Goal: Find contact information: Find contact information

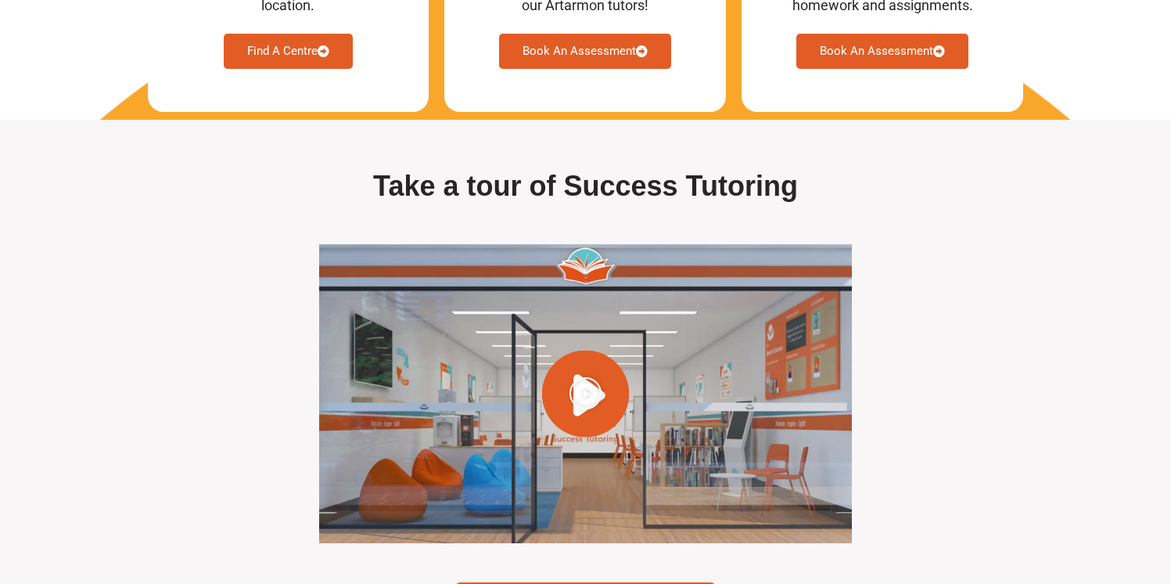
scroll to position [4288, 0]
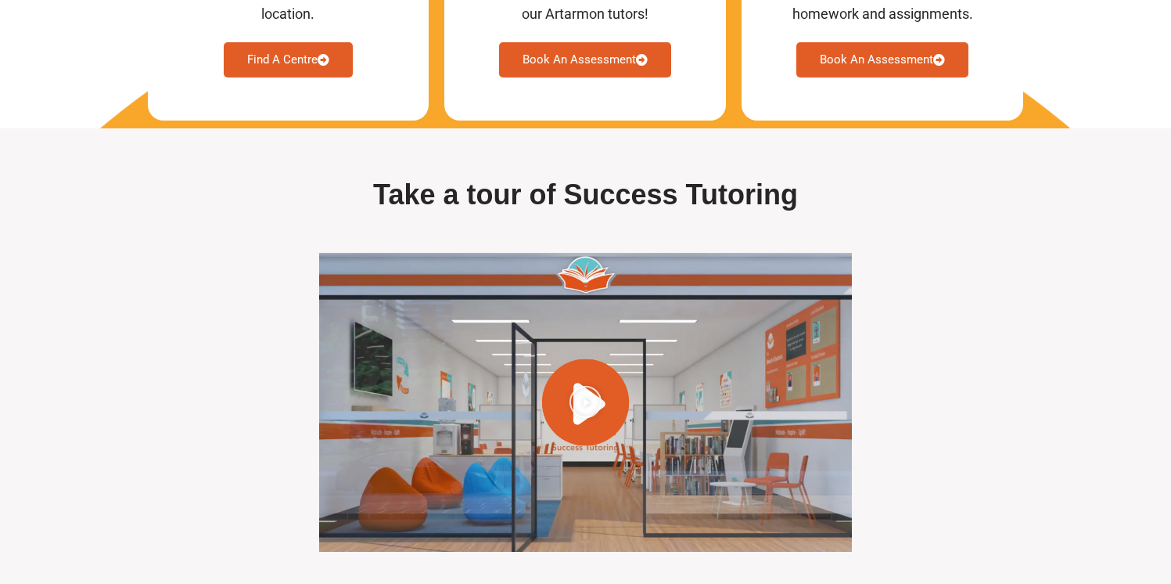
click at [290, 77] on link "Find A Centre" at bounding box center [288, 59] width 129 height 35
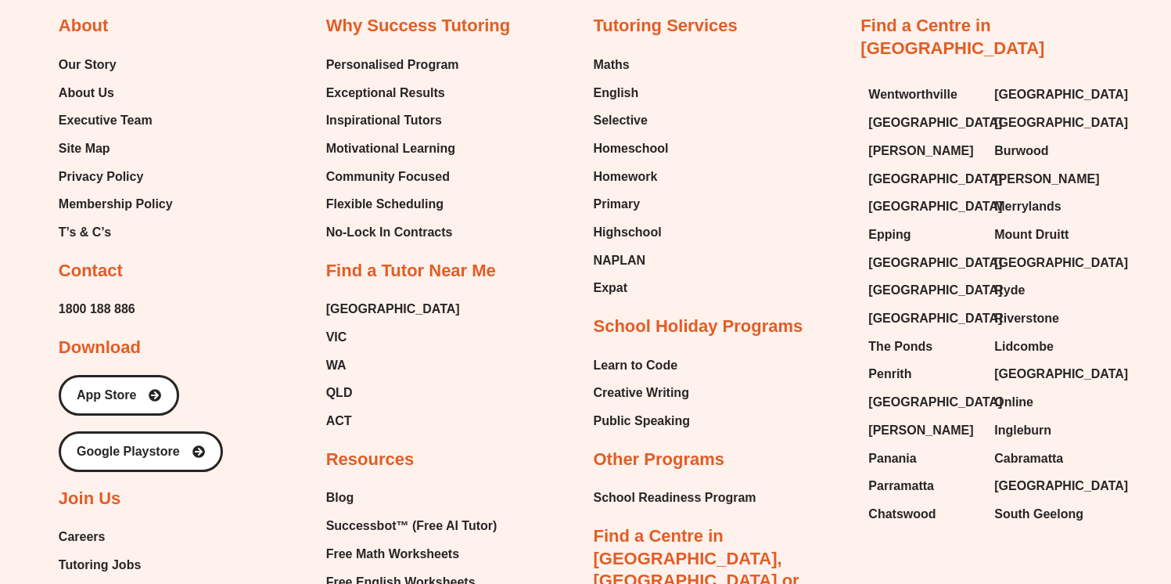
scroll to position [6165, 0]
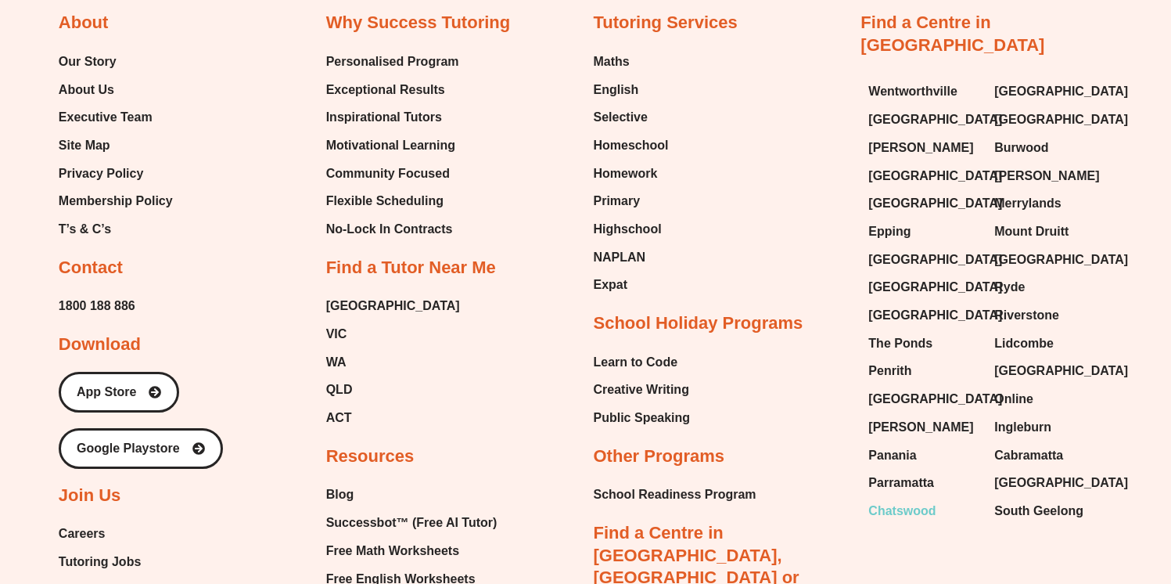
click at [907, 499] on span "Chatswood" at bounding box center [901, 510] width 67 height 23
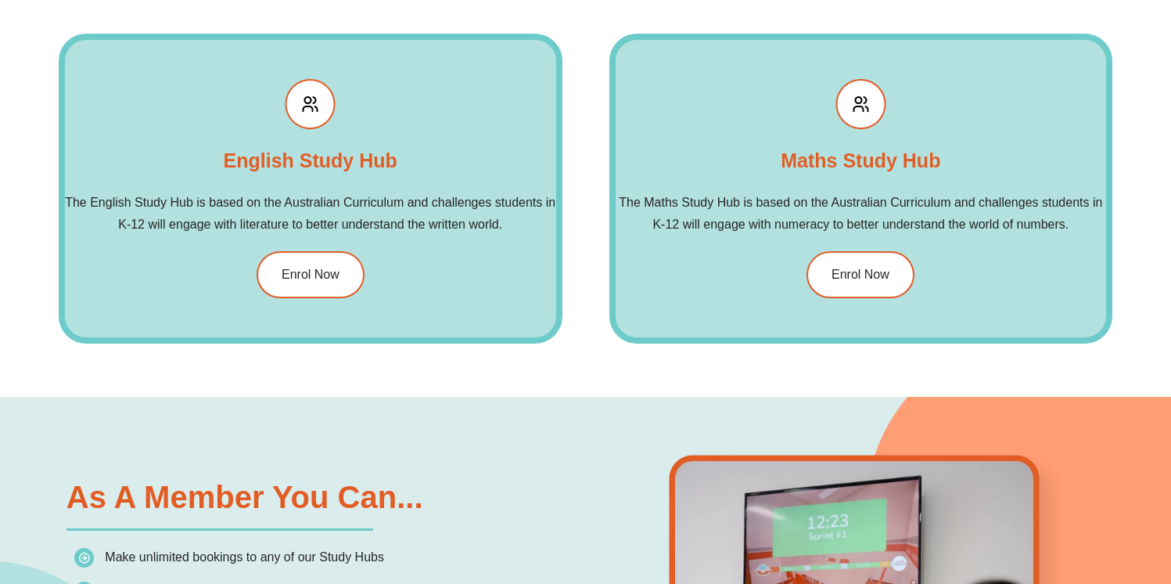
scroll to position [1877, 0]
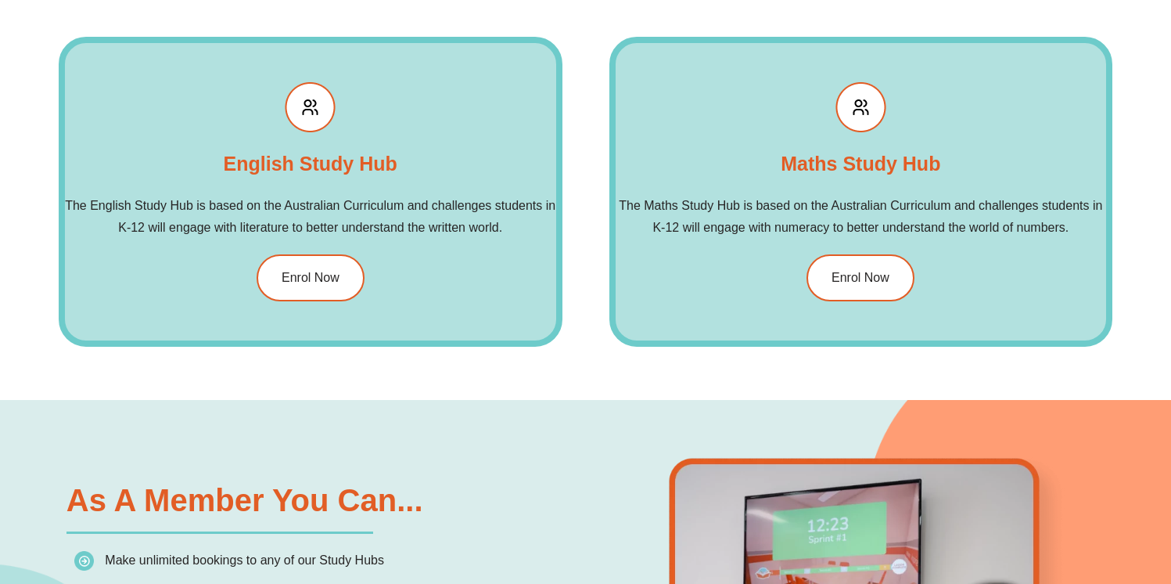
click at [627, 388] on div "Our Study Hubs The Success Tutoring membership will give you unlimited access t…" at bounding box center [586, 93] width 1054 height 614
click at [781, 379] on div "Our Study Hubs The Success Tutoring membership will give you unlimited access t…" at bounding box center [586, 93] width 1054 height 614
click at [687, 158] on div "Maths Study Hub The Maths Study Hub is based on the Australian Curriculum and c…" at bounding box center [861, 192] width 504 height 310
click at [732, 384] on div "Our Study Hubs The Success Tutoring membership will give you unlimited access t…" at bounding box center [586, 93] width 1054 height 614
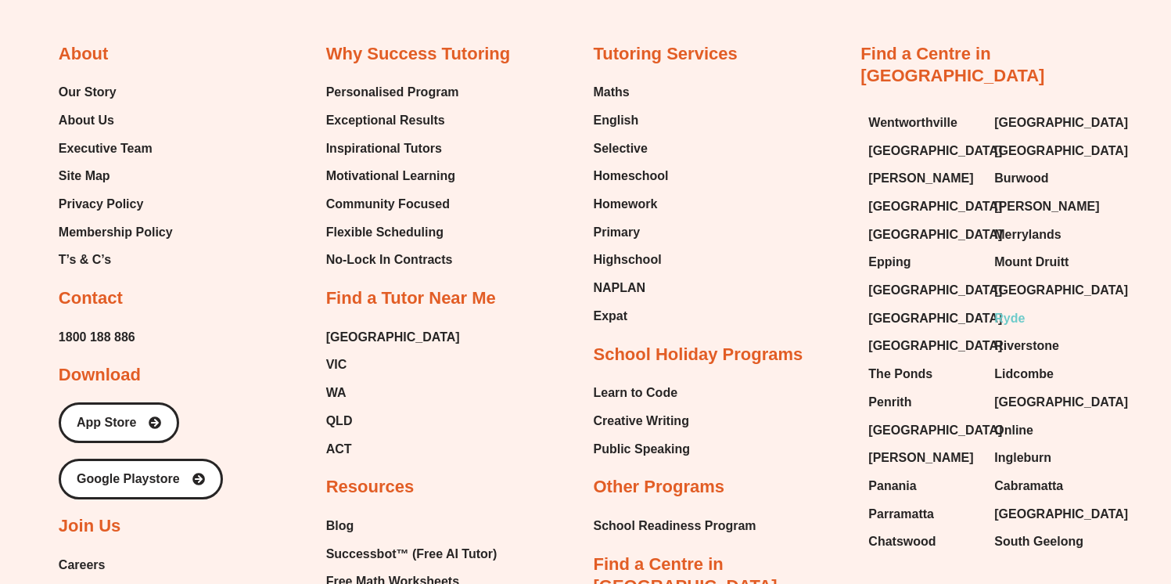
scroll to position [6413, 0]
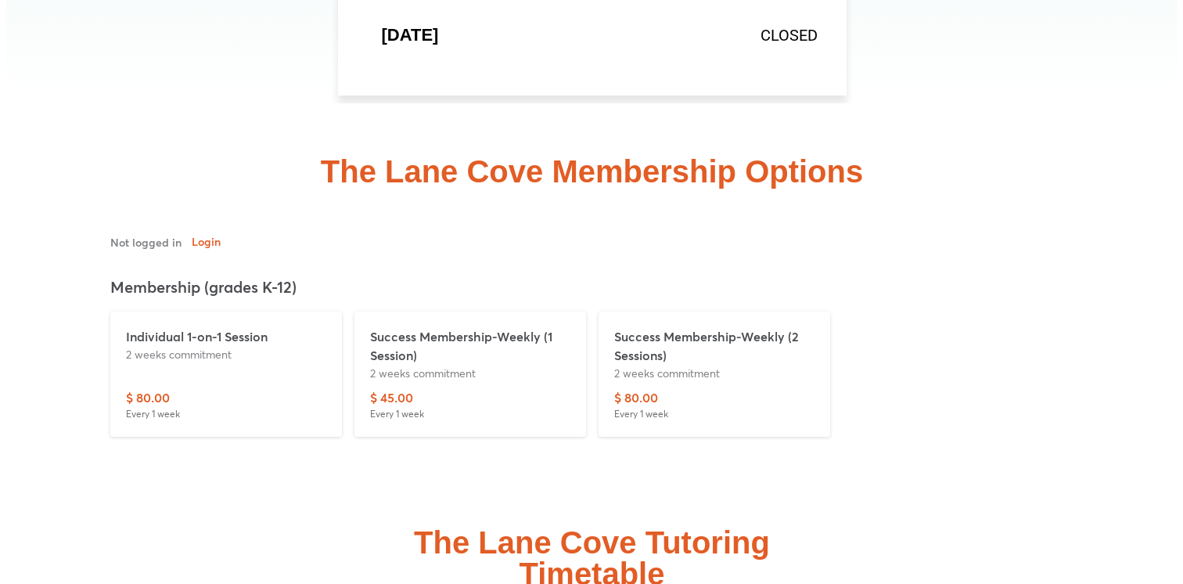
scroll to position [4384, 0]
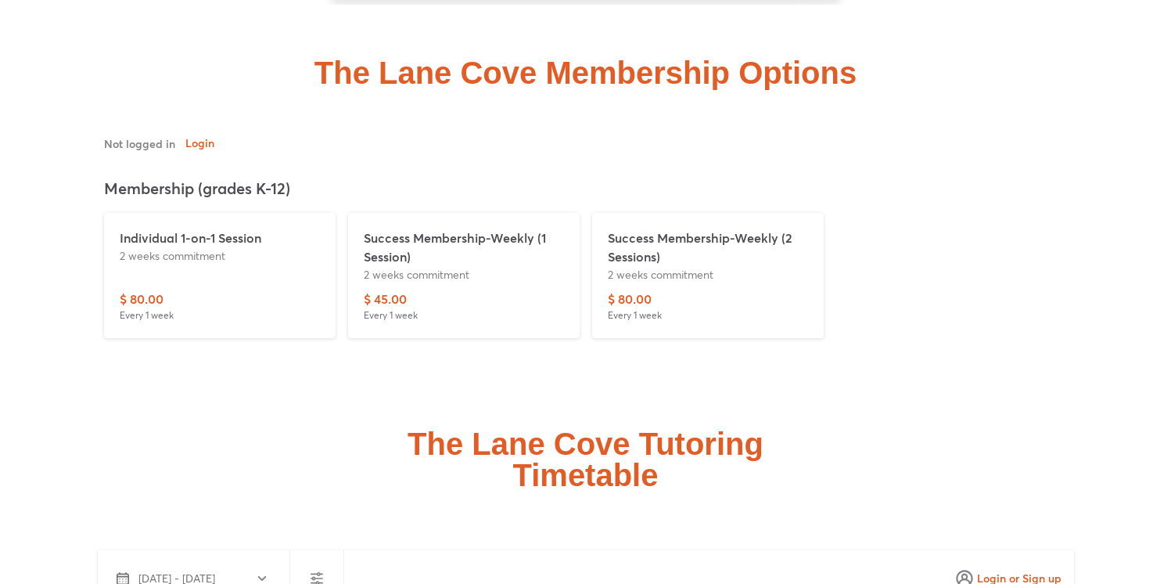
click at [479, 282] on p "2 weeks commitment" at bounding box center [464, 274] width 200 height 16
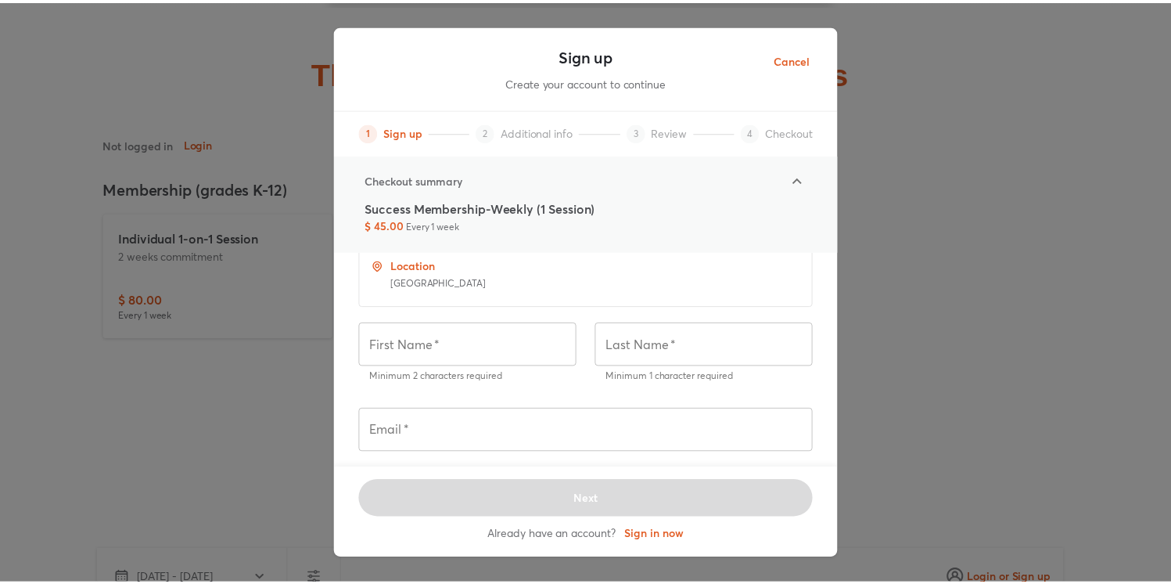
scroll to position [0, 0]
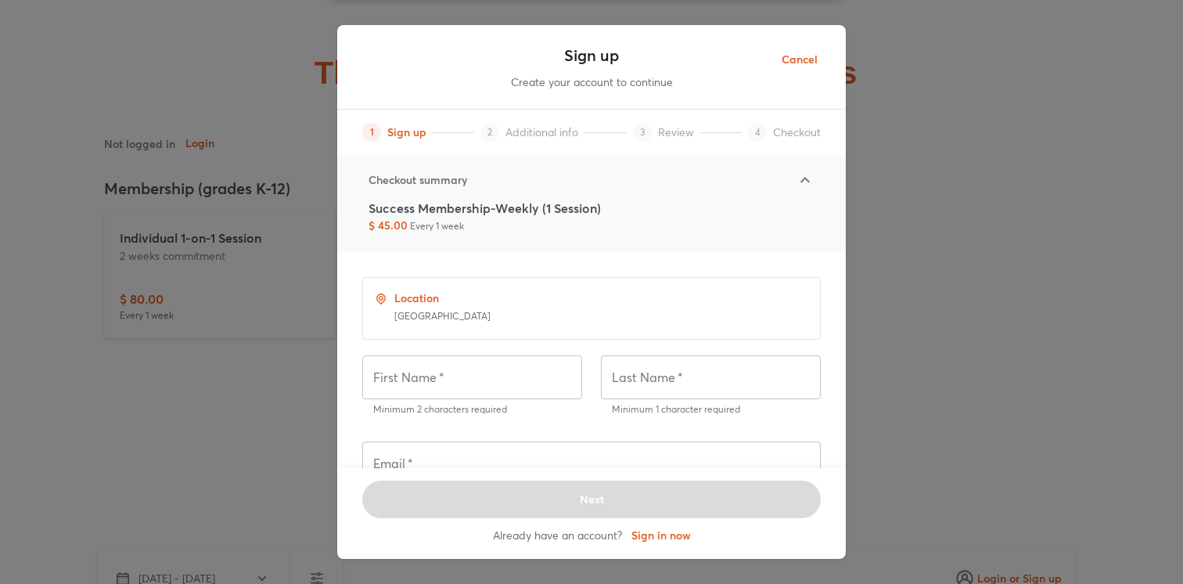
click at [799, 63] on span "Cancel" at bounding box center [800, 60] width 36 height 20
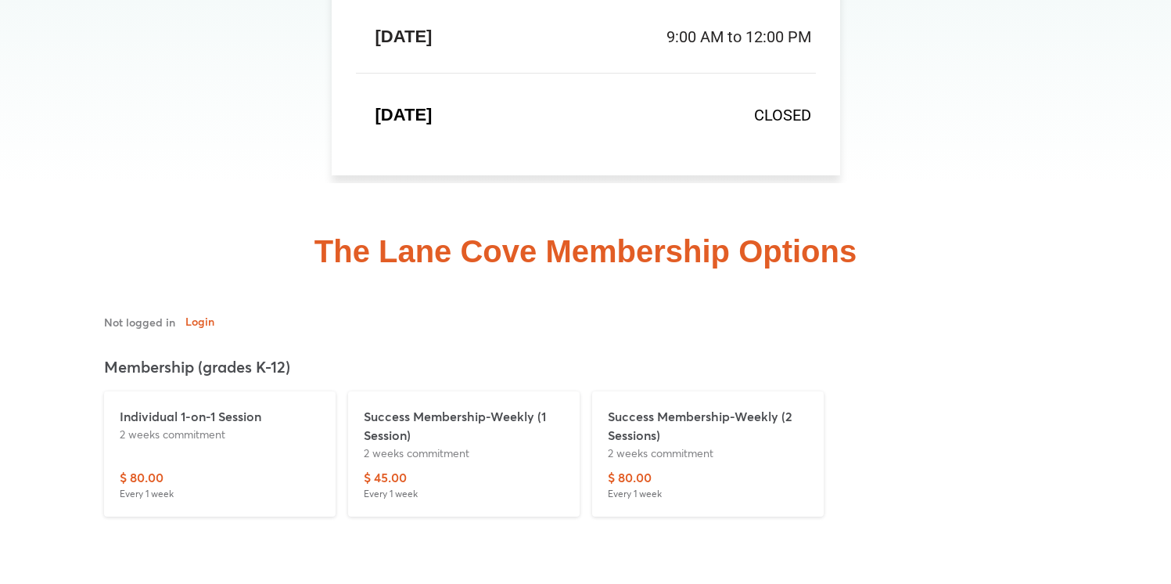
scroll to position [4202, 0]
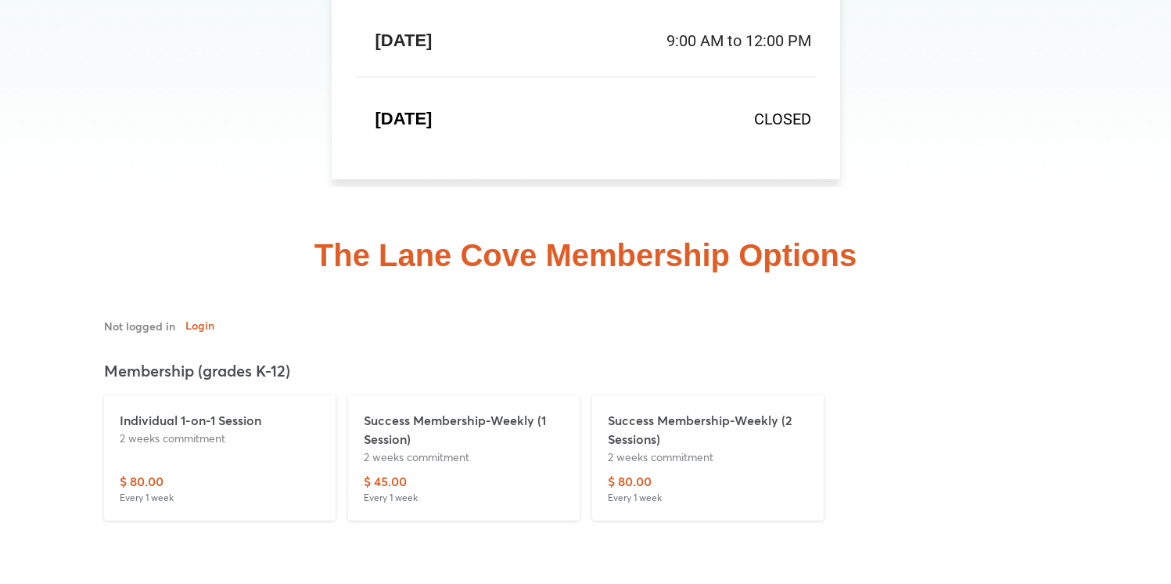
click at [1001, 257] on div "The Lane Cove Membership Options" at bounding box center [586, 399] width 1054 height 424
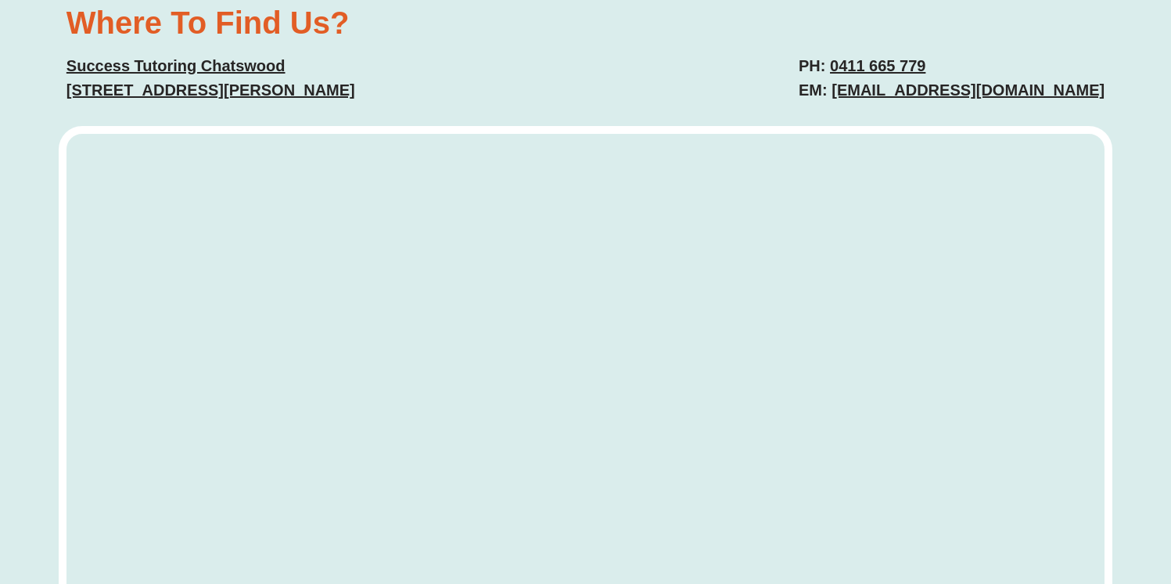
scroll to position [3547, 0]
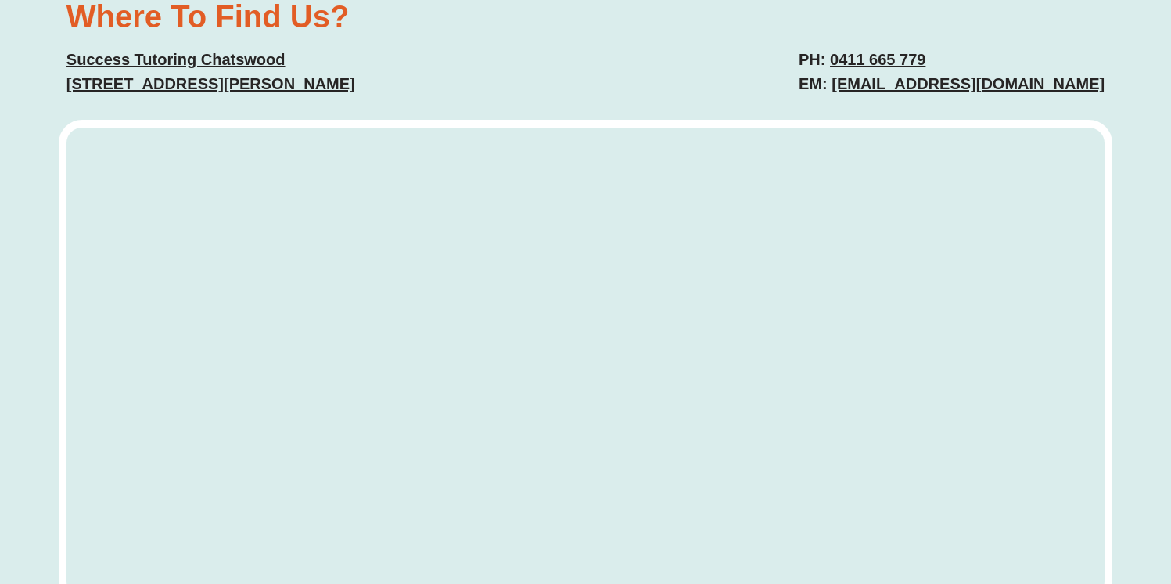
drag, startPoint x: 443, startPoint y: 146, endPoint x: 261, endPoint y: 139, distance: 182.4
click at [218, 96] on p "Success Tutoring Chatswood Suite 1, Ground Floor, 31 Albert Ave, Chatswood" at bounding box center [318, 72] width 504 height 49
click at [343, 92] on link "Success Tutoring Chatswood Suite 1, Ground Floor, 31 Albert Ave, Chatswood" at bounding box center [210, 71] width 289 height 41
click at [448, 96] on p "Success Tutoring Chatswood Suite 1, Ground Floor, 31 Albert Ave, Chatswood" at bounding box center [318, 72] width 504 height 49
click at [65, 104] on div "Where To Find Us? Success Tutoring Chatswood [STREET_ADDRESS][PERSON_NAME]" at bounding box center [318, 48] width 519 height 111
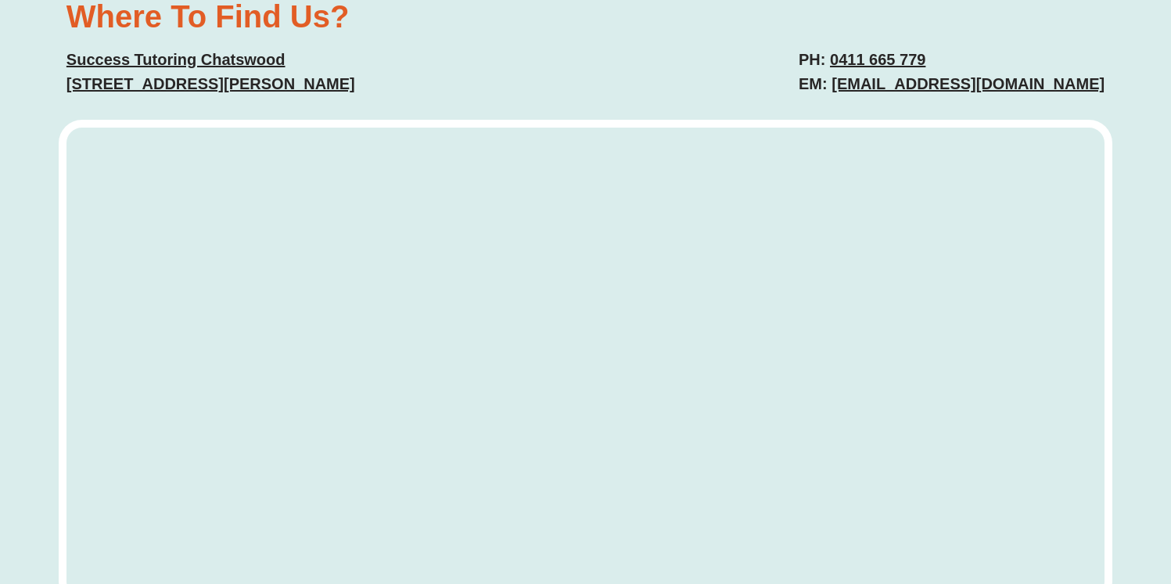
copy link "[STREET_ADDRESS][PERSON_NAME]"
click at [648, 104] on div "PH: 0411 665 779 EM: chatswood@successtutoring.com" at bounding box center [853, 72] width 519 height 64
